Goal: Information Seeking & Learning: Find specific fact

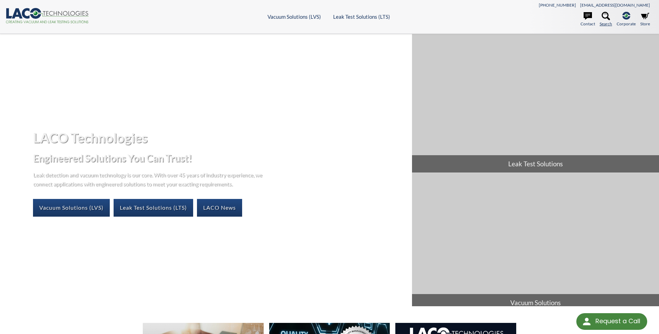
click at [605, 16] on icon at bounding box center [606, 16] width 8 height 8
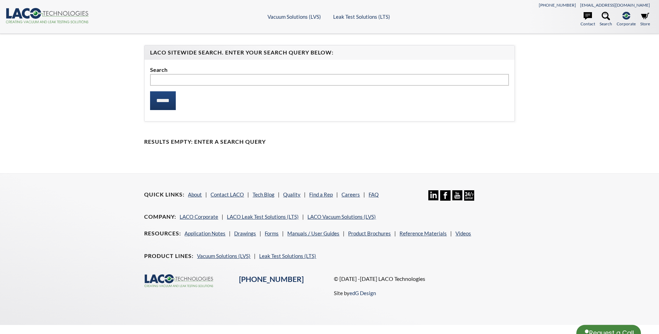
select select "Language Translate Widget"
type input "********"
click at [150, 91] on input "******" at bounding box center [163, 100] width 26 height 19
